Goal: Transaction & Acquisition: Purchase product/service

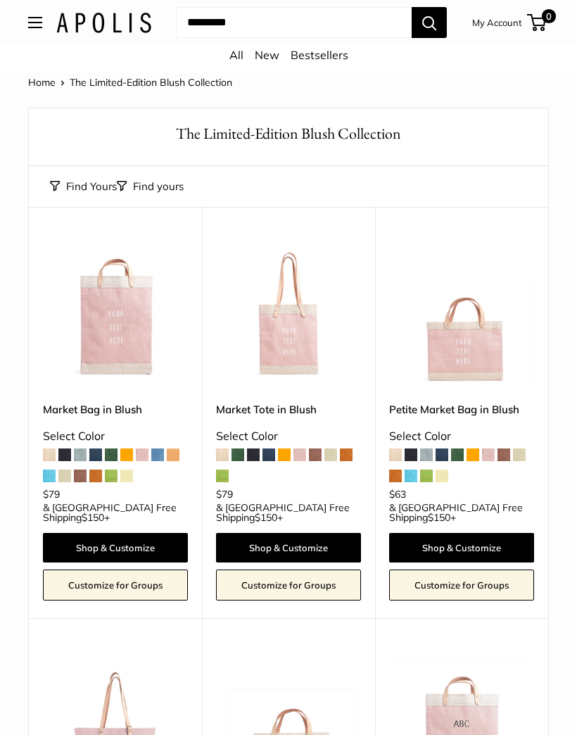
click at [139, 324] on img at bounding box center [115, 314] width 145 height 145
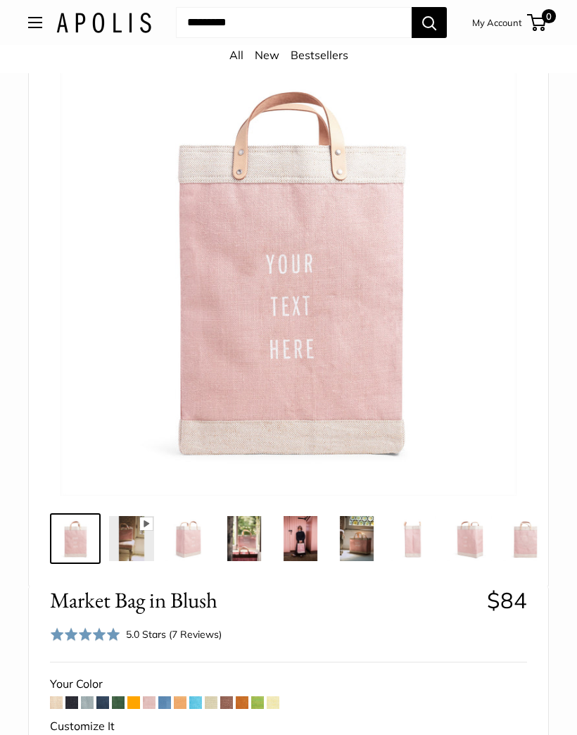
click at [147, 536] on img at bounding box center [131, 539] width 45 height 45
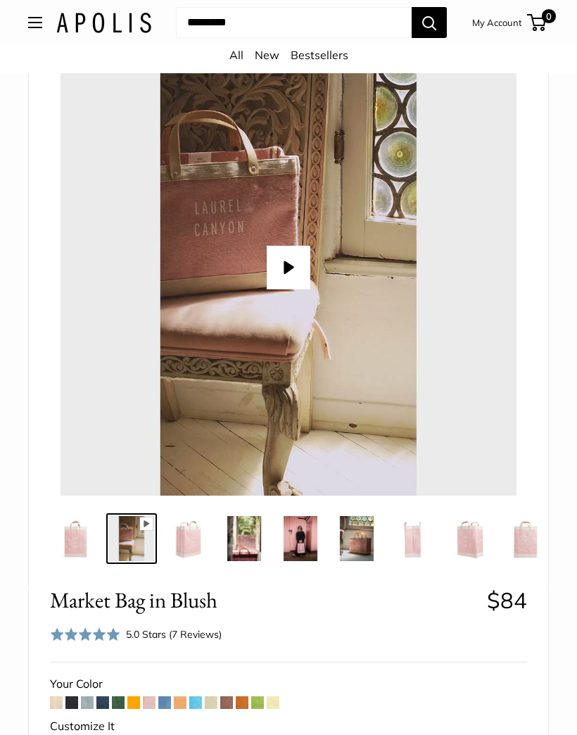
click at [291, 267] on button "Play" at bounding box center [289, 268] width 44 height 44
type input "*"
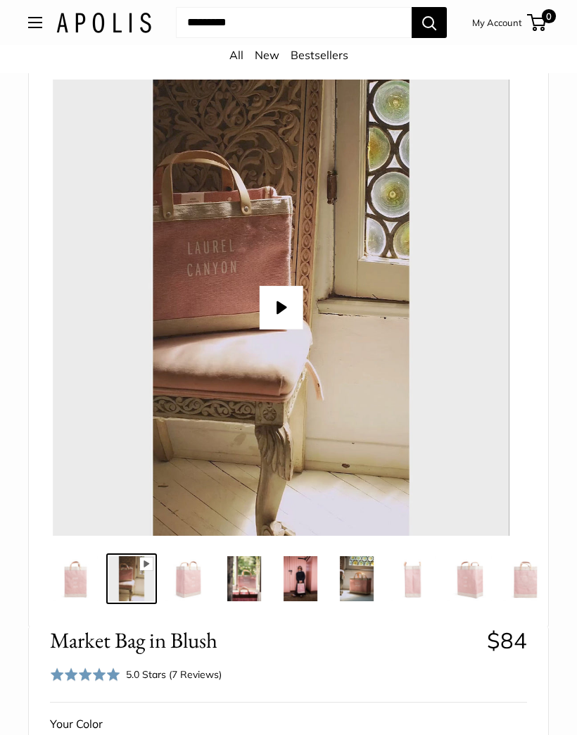
scroll to position [0, 0]
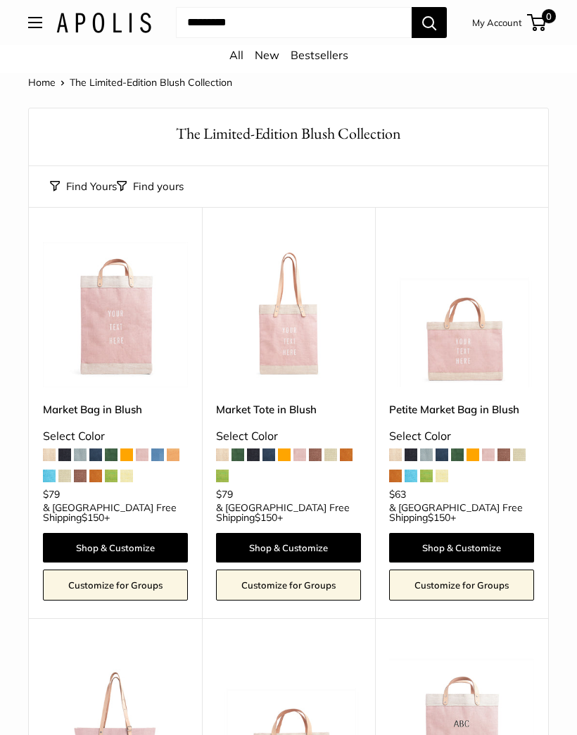
click at [132, 313] on img at bounding box center [115, 314] width 145 height 145
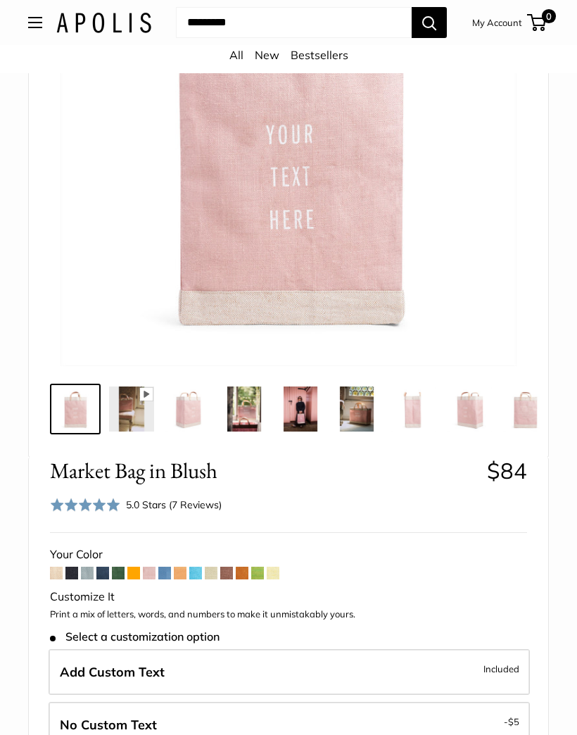
scroll to position [214, 0]
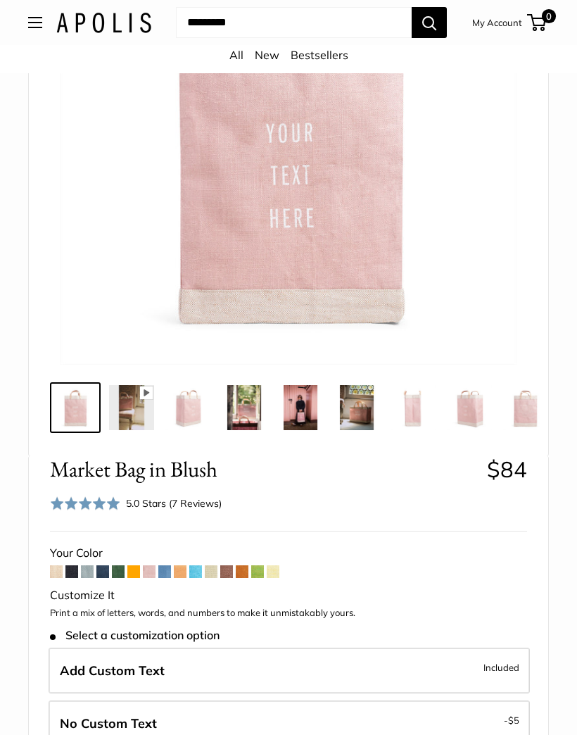
click at [275, 666] on label "Add Custom Text Included" at bounding box center [289, 671] width 481 height 46
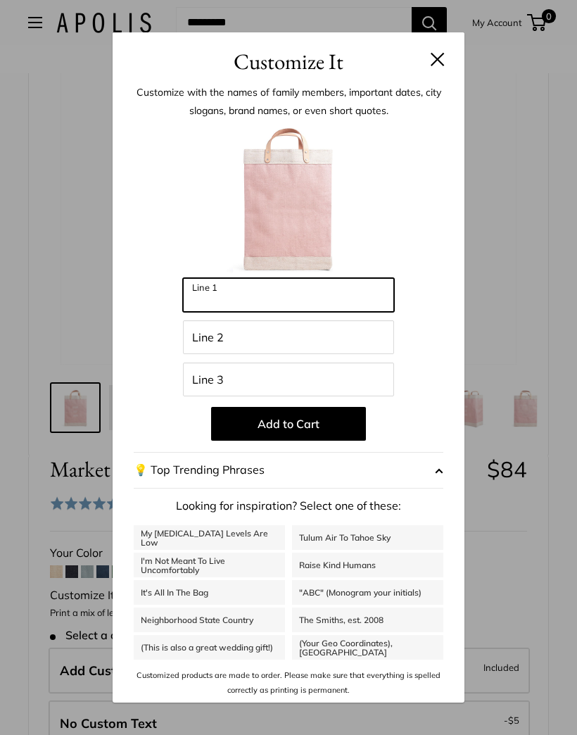
click at [373, 312] on input "Line 1" at bounding box center [288, 295] width 211 height 34
type input "*******"
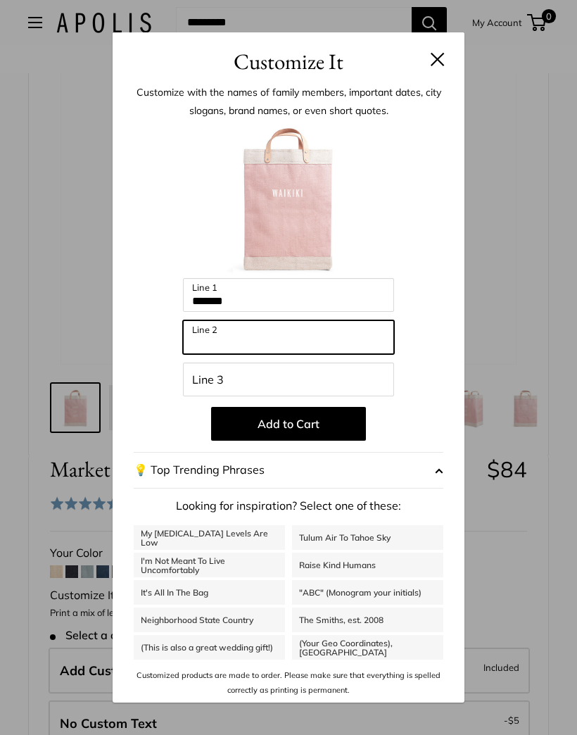
click at [370, 354] on input "Line 2" at bounding box center [288, 337] width 211 height 34
type input "******"
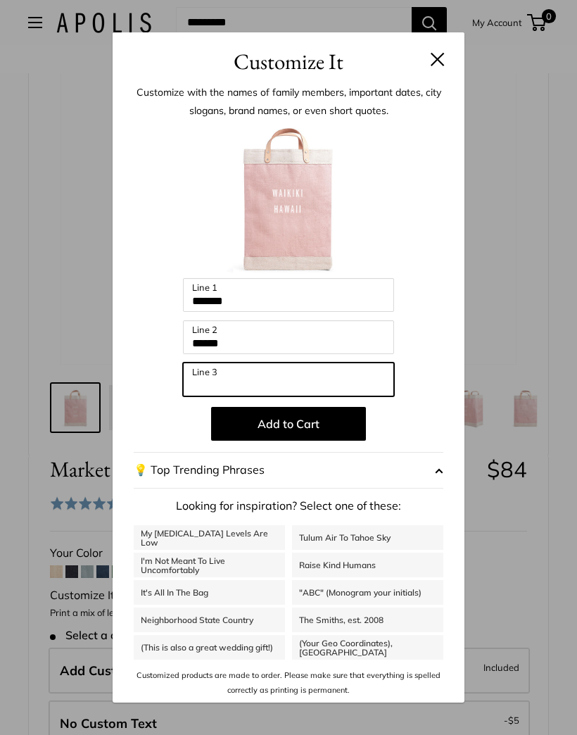
click at [371, 396] on input "Line 3" at bounding box center [288, 380] width 211 height 34
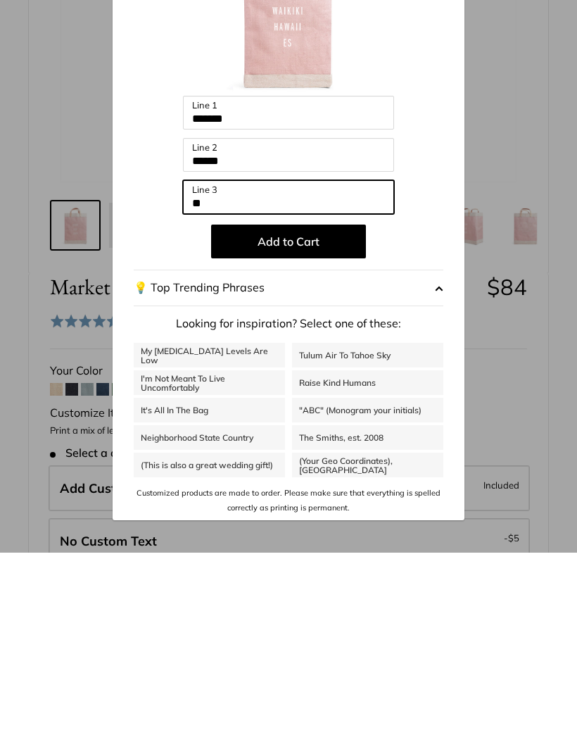
type input "*"
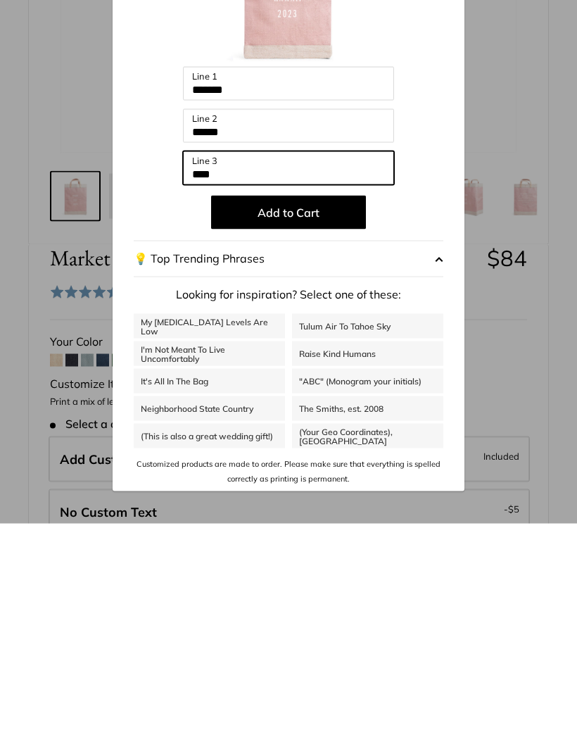
type input "****"
click at [313, 407] on button "Add to Cart" at bounding box center [288, 424] width 155 height 34
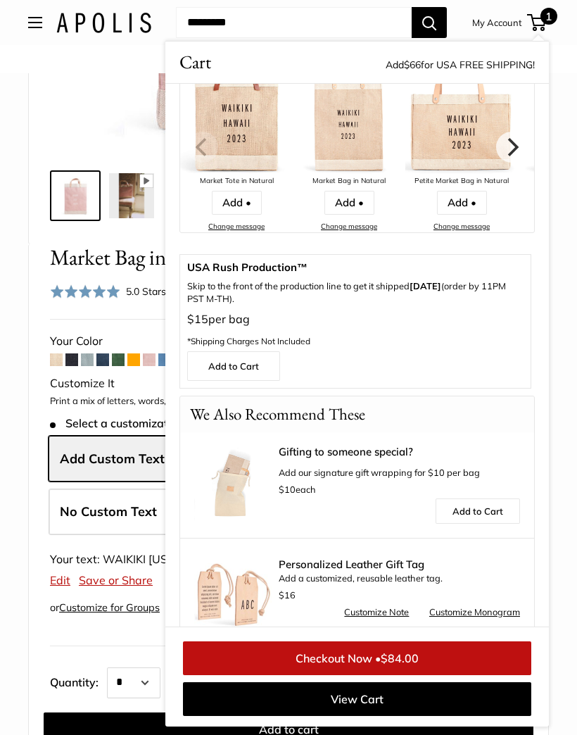
scroll to position [209, 0]
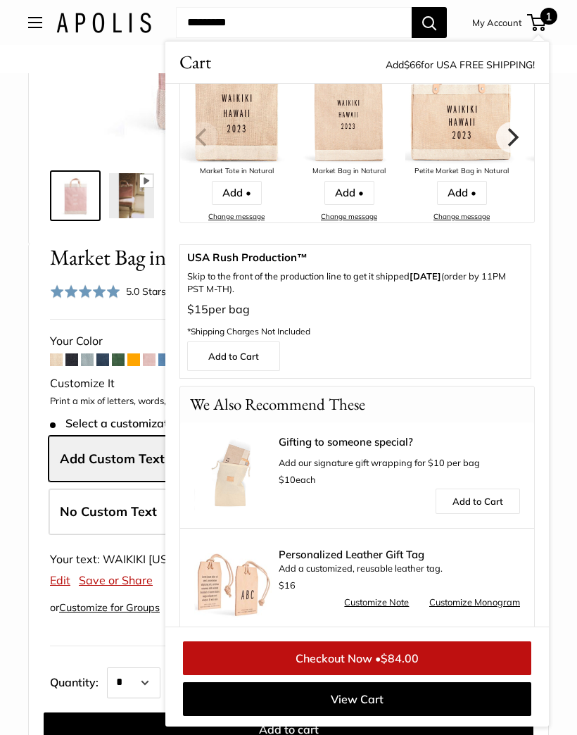
click at [217, 588] on img at bounding box center [232, 580] width 77 height 77
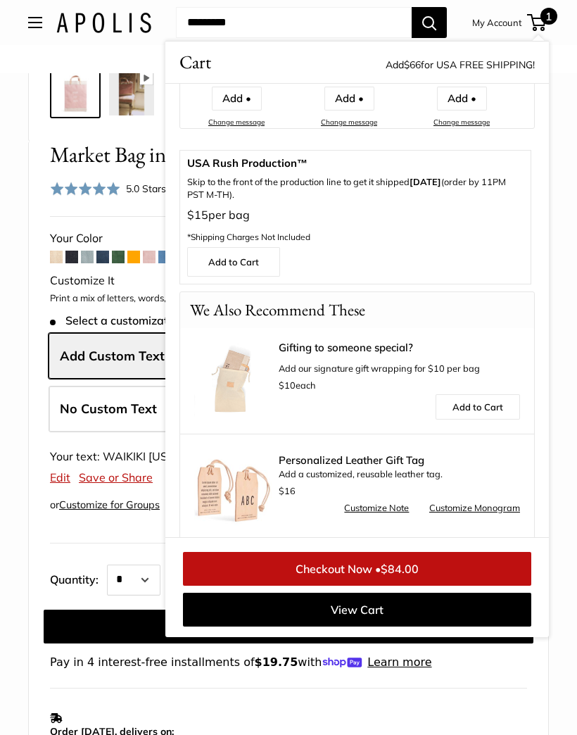
scroll to position [317, 0]
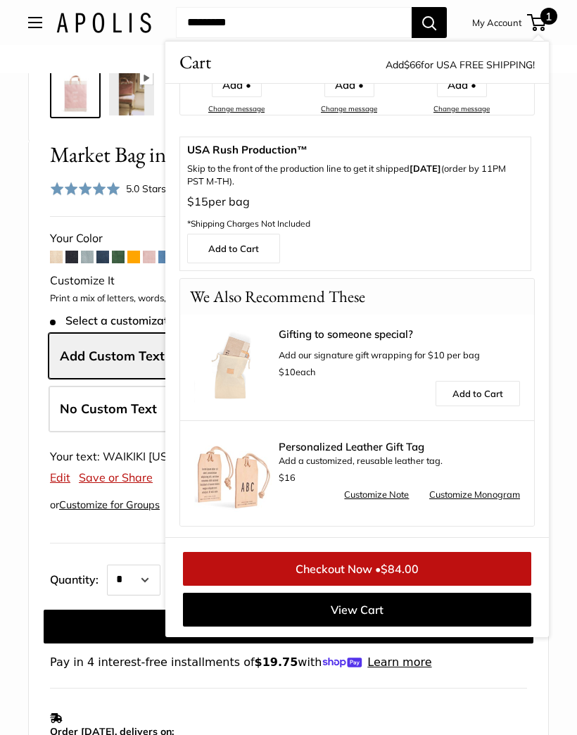
click at [409, 454] on div "Personalized Leather Gift Tag Add a customized, reusable leather tag. $16" at bounding box center [399, 463] width 241 height 45
click at [414, 451] on span "Personalized Leather Gift Tag" at bounding box center [399, 446] width 241 height 11
click at [254, 475] on img at bounding box center [232, 472] width 77 height 77
click at [260, 482] on img at bounding box center [232, 472] width 77 height 77
click at [253, 483] on img at bounding box center [232, 472] width 77 height 77
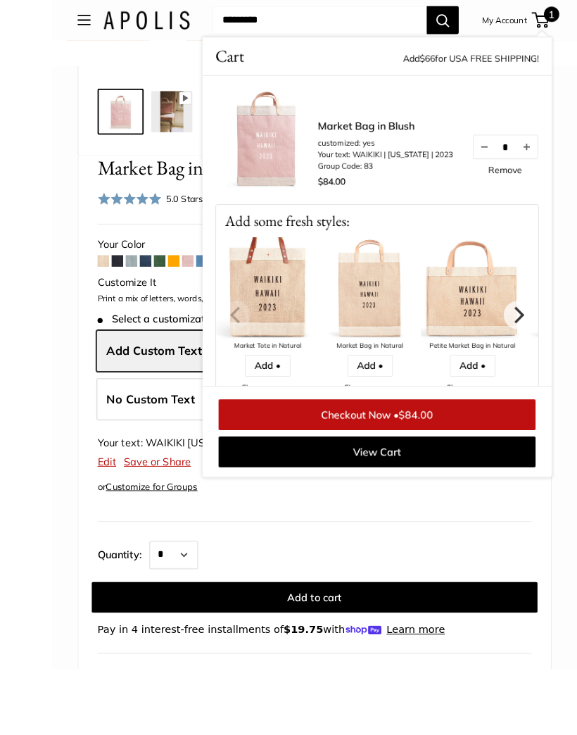
scroll to position [548, 0]
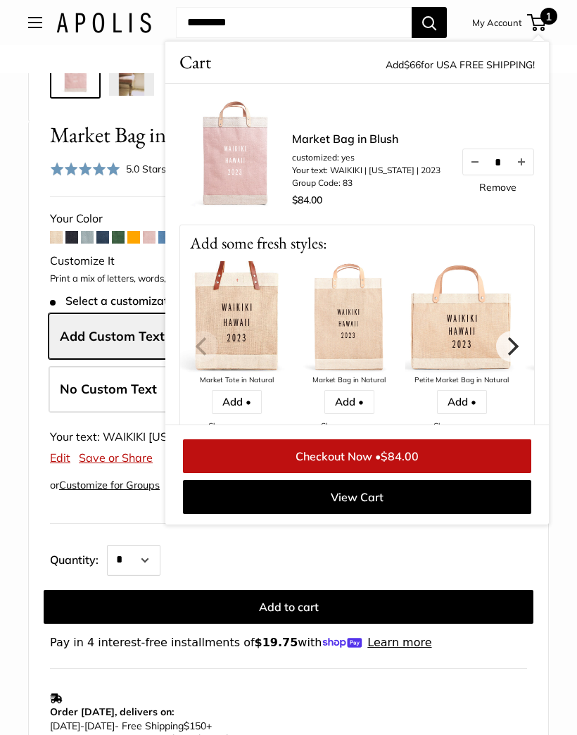
click at [469, 453] on link "Checkout Now • $84.00" at bounding box center [357, 456] width 348 height 34
